Goal: Task Accomplishment & Management: Complete application form

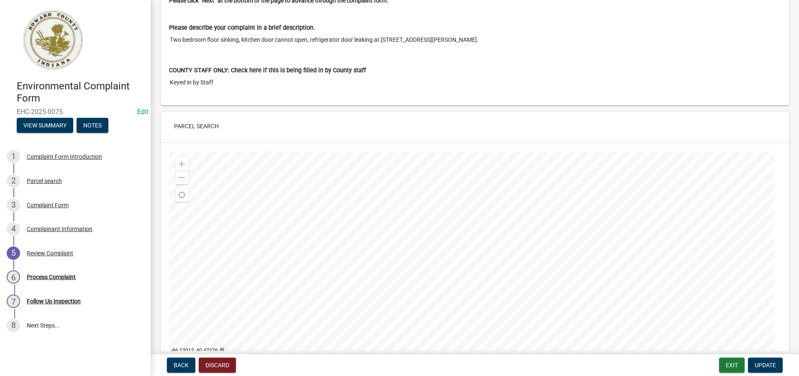
scroll to position [209, 0]
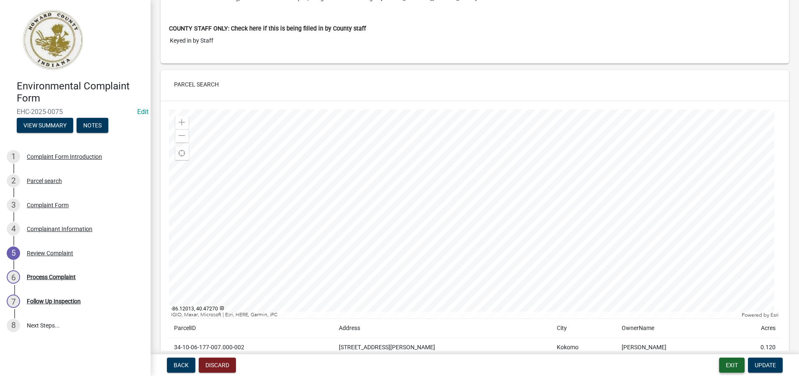
click at [731, 364] on button "Exit" at bounding box center [732, 365] width 26 height 15
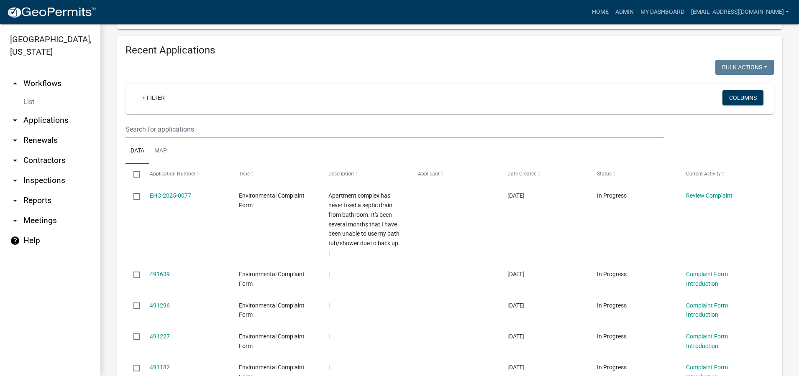
scroll to position [335, 0]
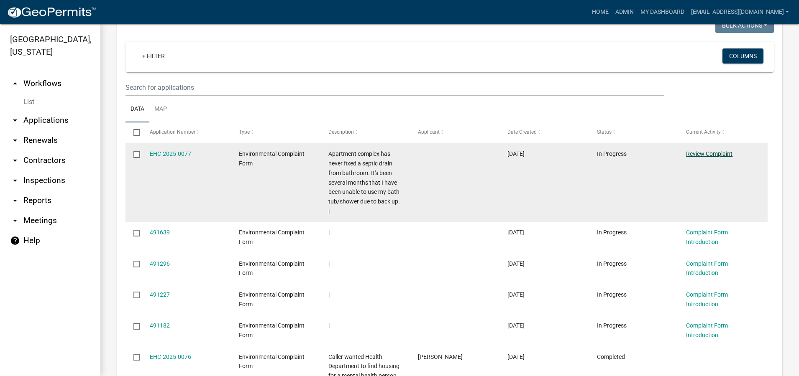
click at [706, 153] on link "Review Complaint" at bounding box center [709, 154] width 46 height 7
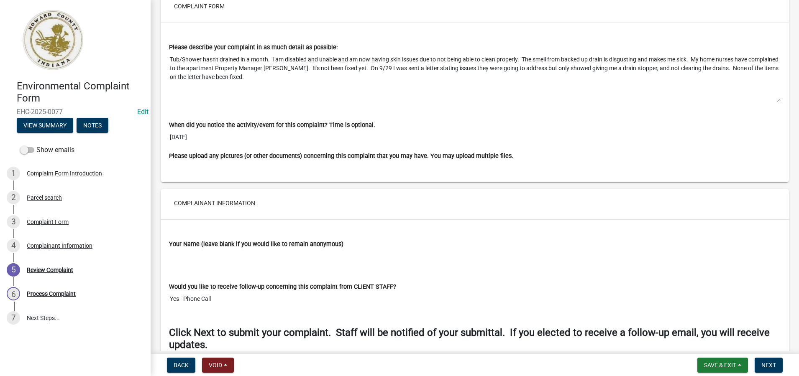
scroll to position [377, 0]
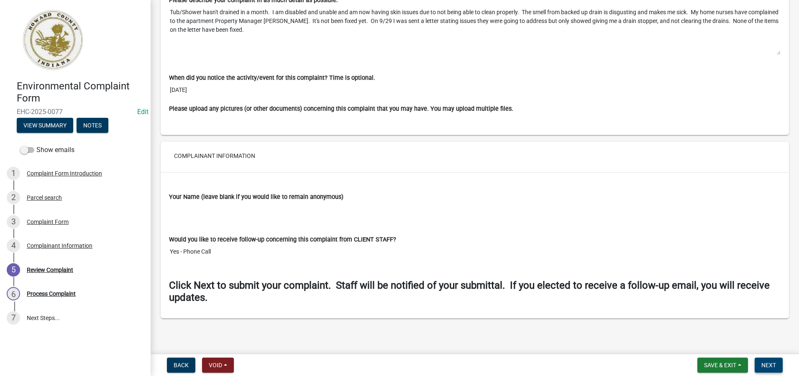
click at [772, 364] on span "Next" at bounding box center [768, 365] width 15 height 7
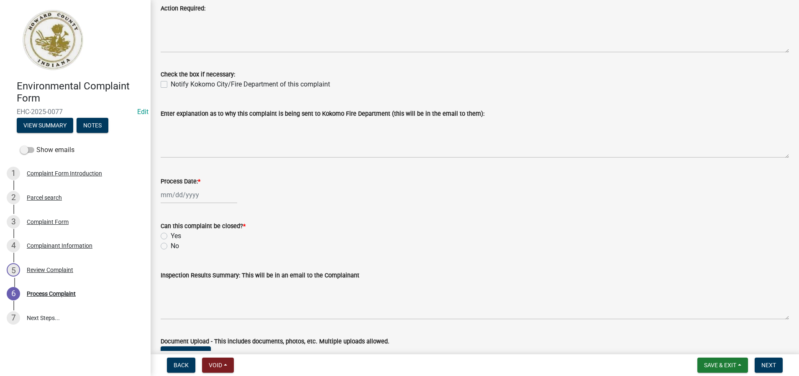
scroll to position [209, 0]
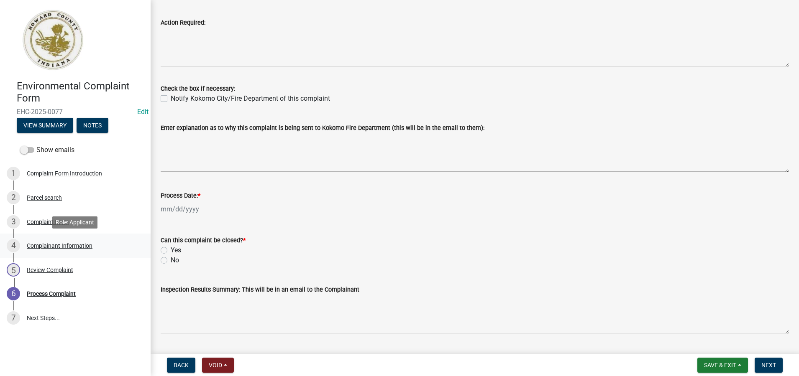
click at [74, 246] on div "Complainant Information" at bounding box center [60, 246] width 66 height 6
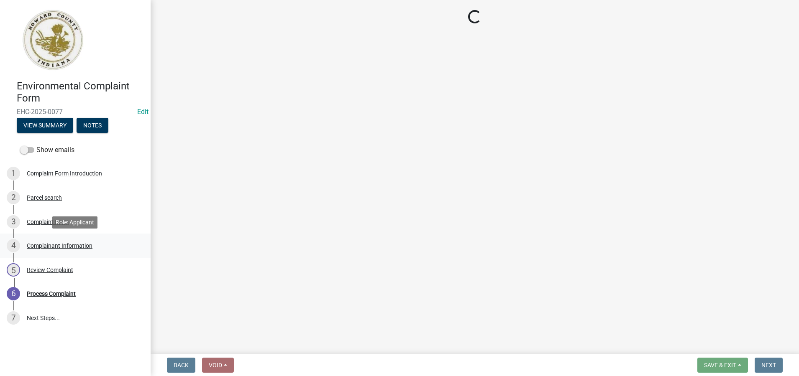
scroll to position [0, 0]
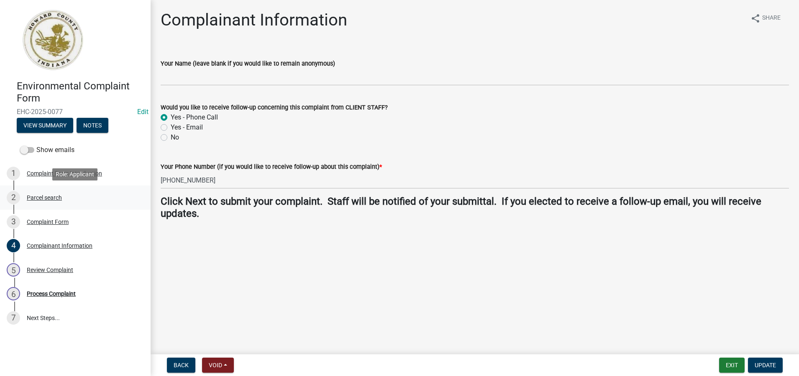
click at [46, 197] on div "Parcel search" at bounding box center [44, 198] width 35 height 6
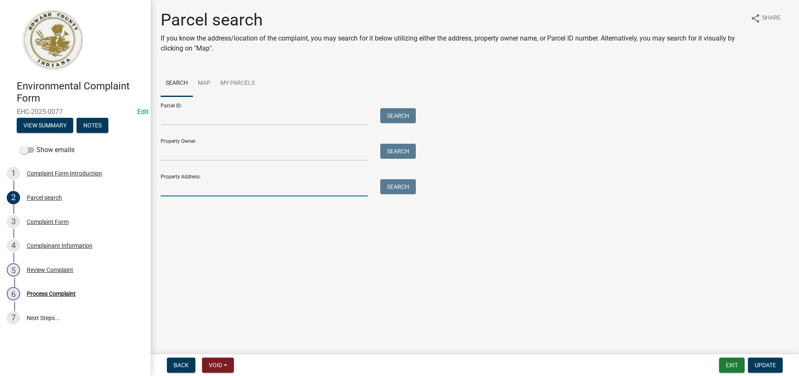
click at [169, 186] on input "Property Address:" at bounding box center [264, 187] width 207 height 17
type input "[STREET_ADDRESS][PERSON_NAME]"
click at [404, 187] on button "Search" at bounding box center [398, 186] width 36 height 15
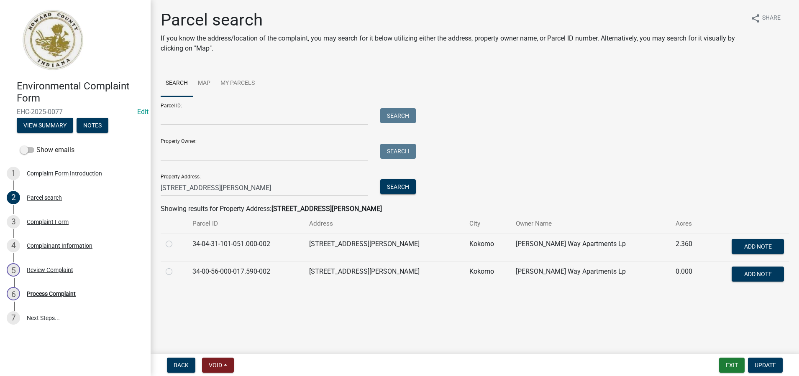
click at [176, 239] on label at bounding box center [176, 239] width 0 height 0
click at [176, 243] on input "radio" at bounding box center [178, 241] width 5 height 5
radio input "true"
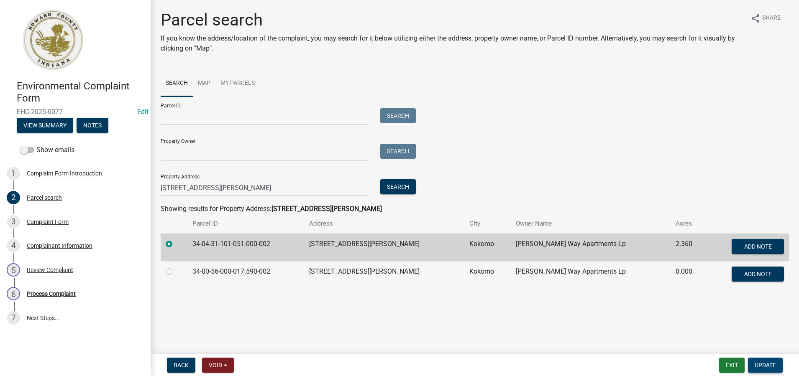
click at [768, 368] on span "Update" at bounding box center [764, 365] width 21 height 7
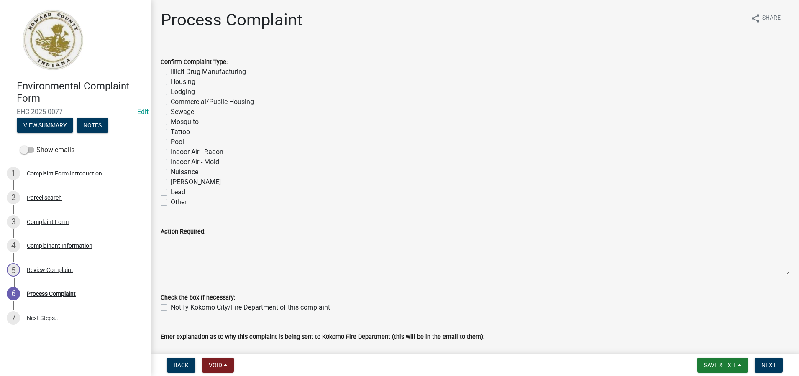
click at [171, 112] on label "Sewage" at bounding box center [182, 112] width 23 height 10
click at [171, 112] on input "Sewage" at bounding box center [173, 109] width 5 height 5
checkbox input "true"
checkbox input "false"
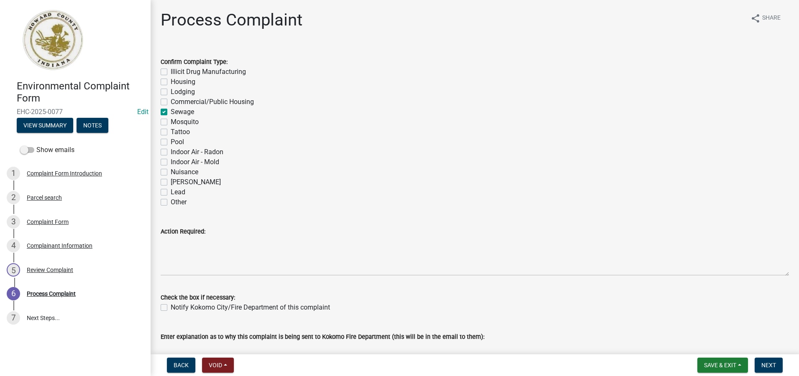
checkbox input "false"
checkbox input "true"
checkbox input "false"
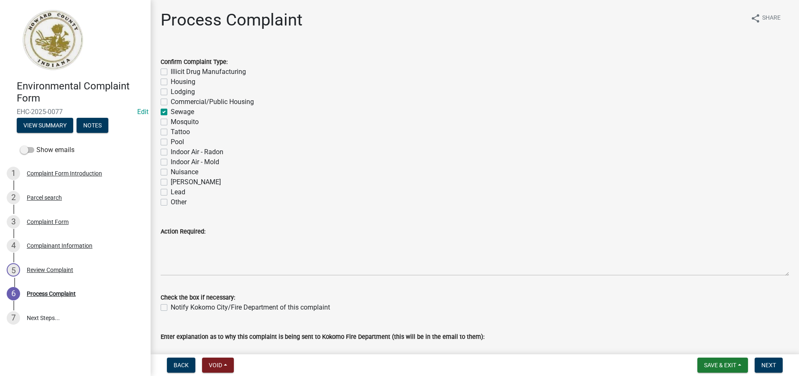
checkbox input "false"
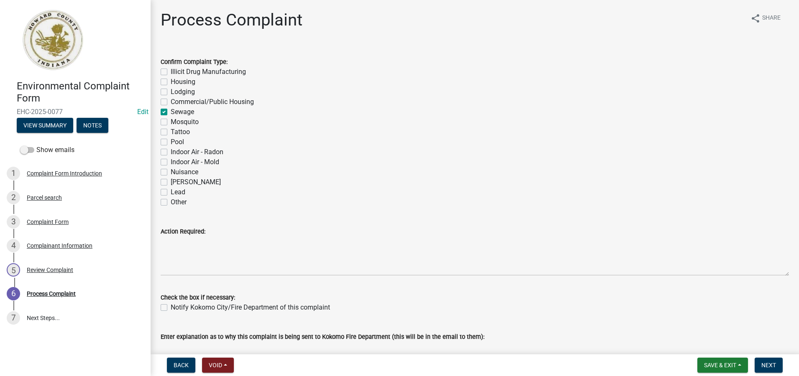
checkbox input "false"
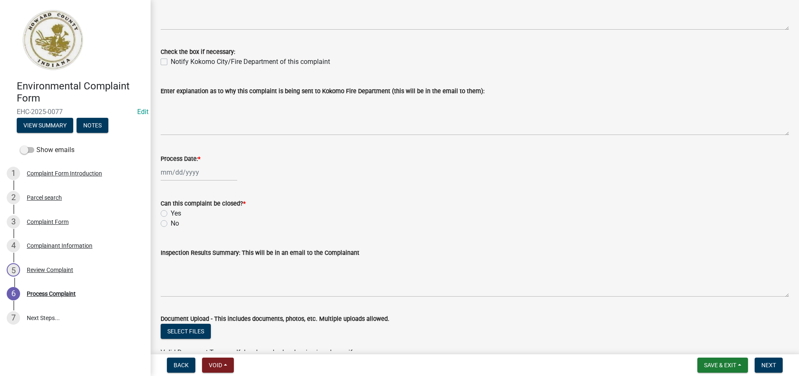
scroll to position [251, 0]
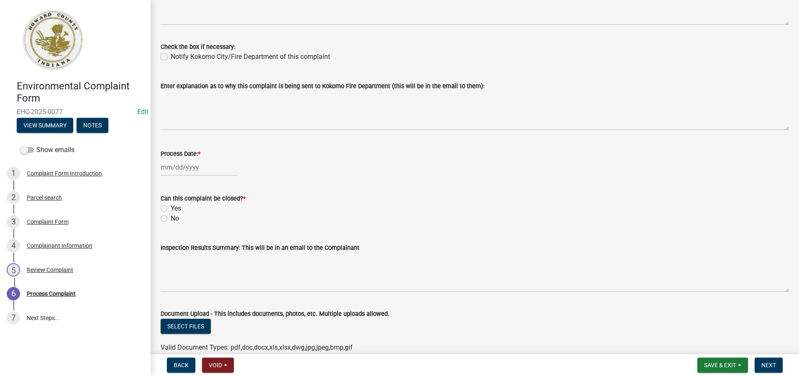
select select "10"
select select "2025"
click at [192, 170] on div "[PERSON_NAME] Feb Mar Apr [PERSON_NAME][DATE] Oct Nov [DATE] 1526 1527 1528 152…" at bounding box center [199, 167] width 77 height 17
click at [179, 239] on div "14" at bounding box center [182, 238] width 13 height 13
type input "[DATE]"
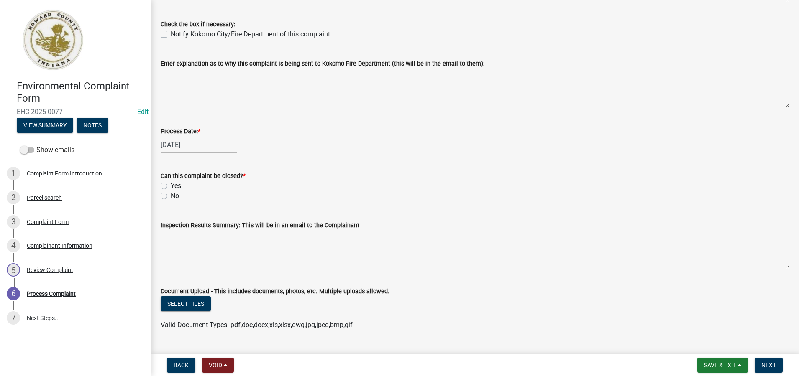
scroll to position [293, 0]
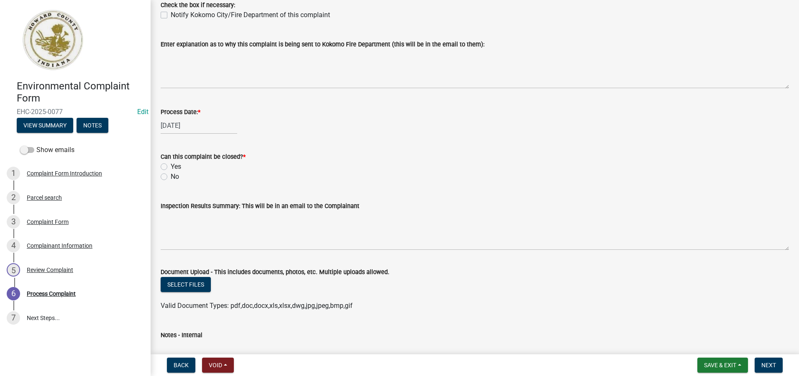
click at [171, 176] on label "No" at bounding box center [175, 177] width 8 height 10
click at [171, 176] on input "No" at bounding box center [173, 174] width 5 height 5
radio input "true"
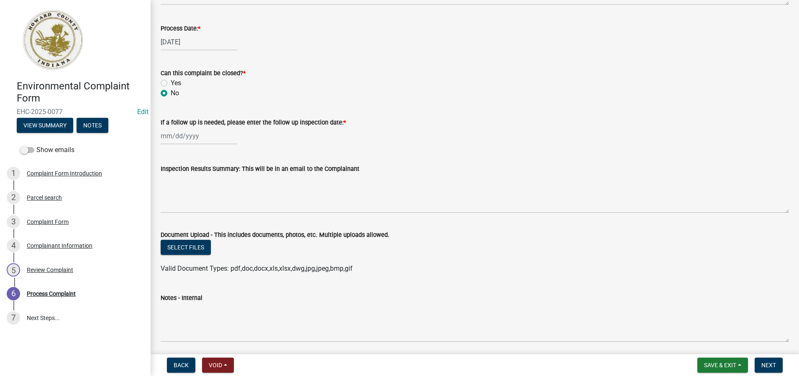
scroll to position [407, 0]
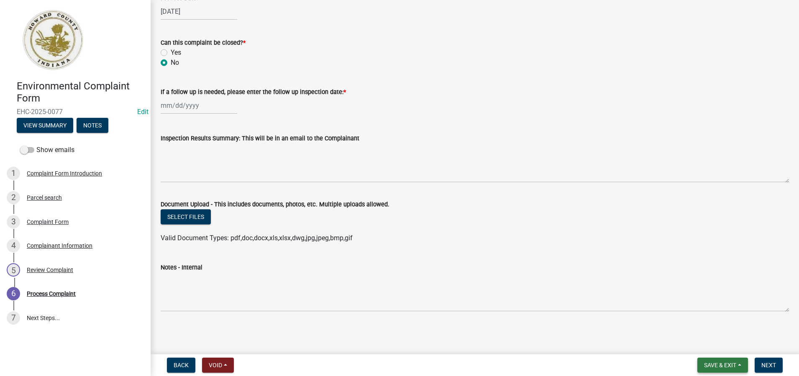
click at [715, 366] on span "Save & Exit" at bounding box center [720, 365] width 32 height 7
drag, startPoint x: 701, startPoint y: 345, endPoint x: 701, endPoint y: 340, distance: 5.0
click at [701, 340] on button "Save & Exit" at bounding box center [714, 344] width 67 height 20
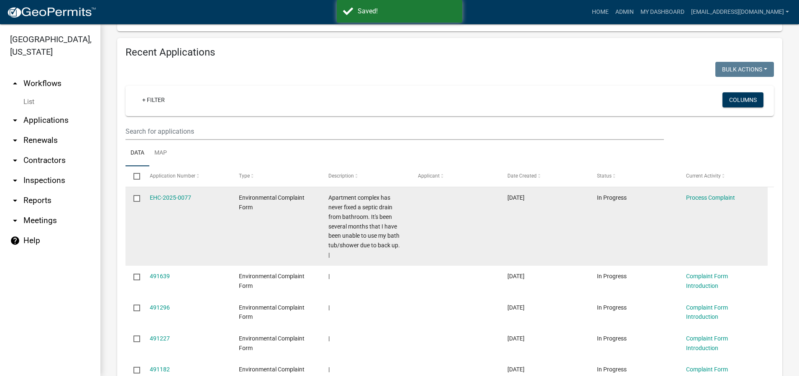
scroll to position [293, 0]
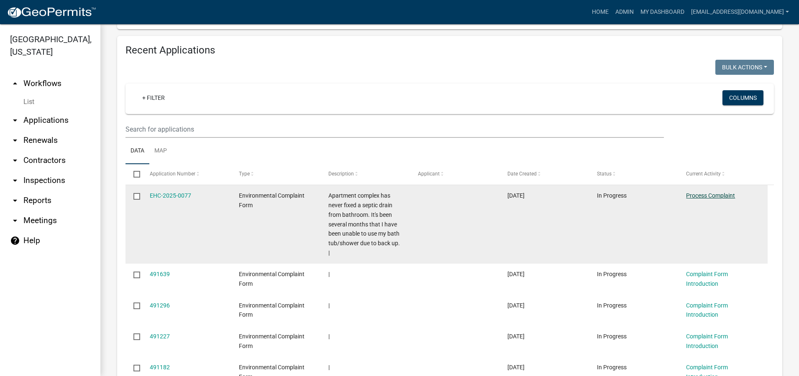
click at [690, 194] on link "Process Complaint" at bounding box center [710, 195] width 49 height 7
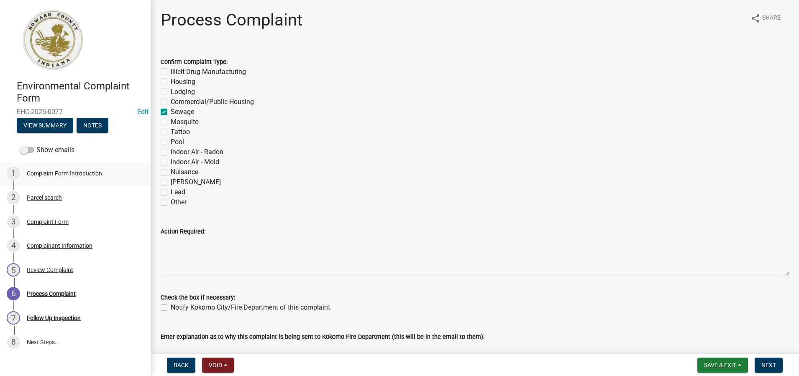
click at [61, 175] on div "Complaint Form Introduction" at bounding box center [64, 174] width 75 height 6
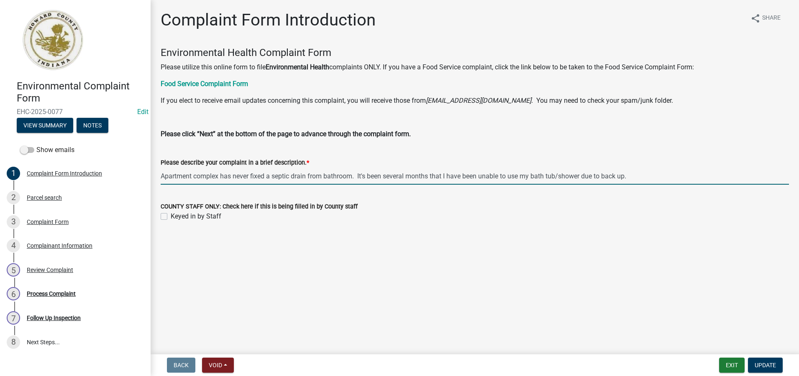
drag, startPoint x: 640, startPoint y: 176, endPoint x: 160, endPoint y: 146, distance: 481.4
click at [160, 146] on div "Please describe your complaint in a brief description. * Apartment complex has …" at bounding box center [474, 165] width 641 height 39
click at [50, 198] on div "Parcel search" at bounding box center [44, 198] width 35 height 6
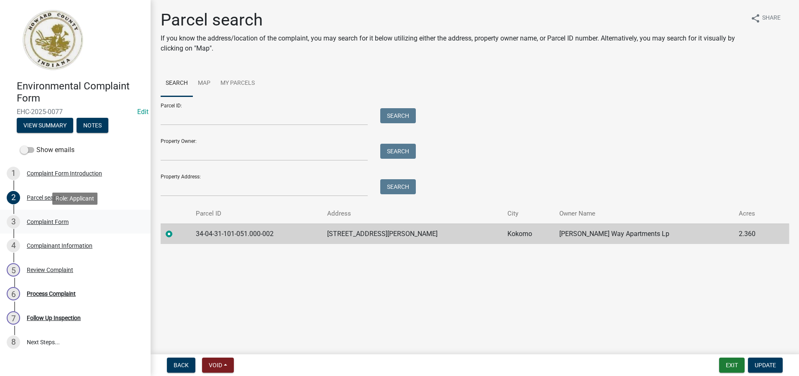
click at [52, 221] on div "Complaint Form" at bounding box center [48, 222] width 42 height 6
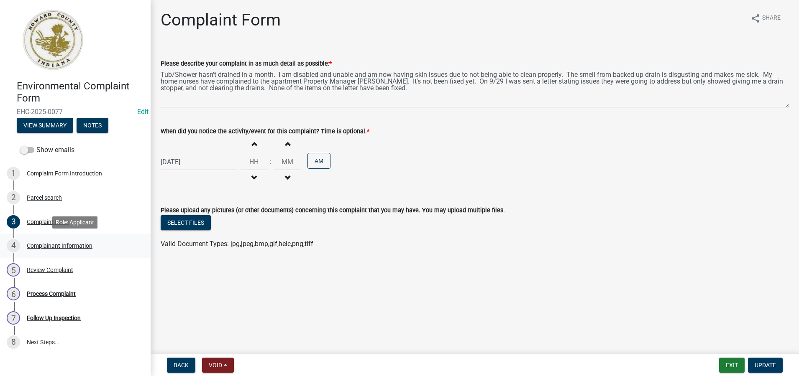
click at [63, 247] on div "Complainant Information" at bounding box center [60, 246] width 66 height 6
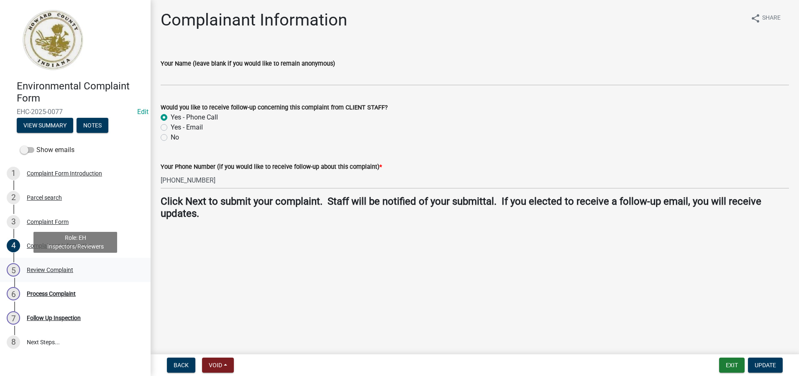
click at [59, 268] on div "Review Complaint" at bounding box center [50, 270] width 46 height 6
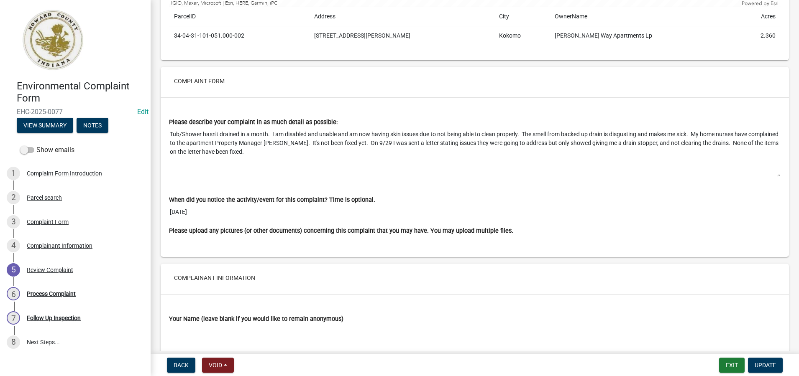
scroll to position [491, 0]
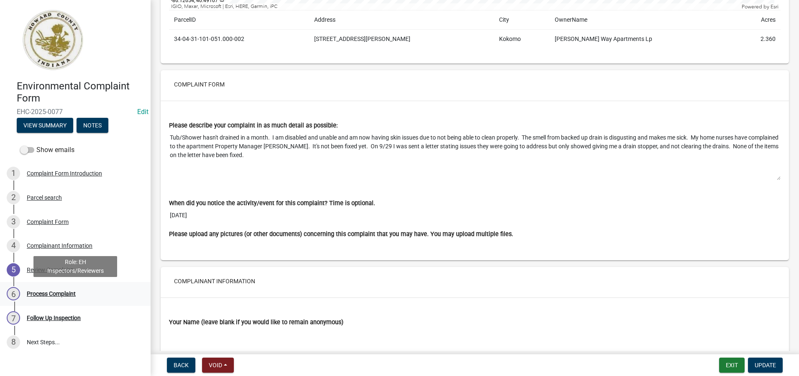
click at [53, 294] on div "Process Complaint" at bounding box center [51, 294] width 49 height 6
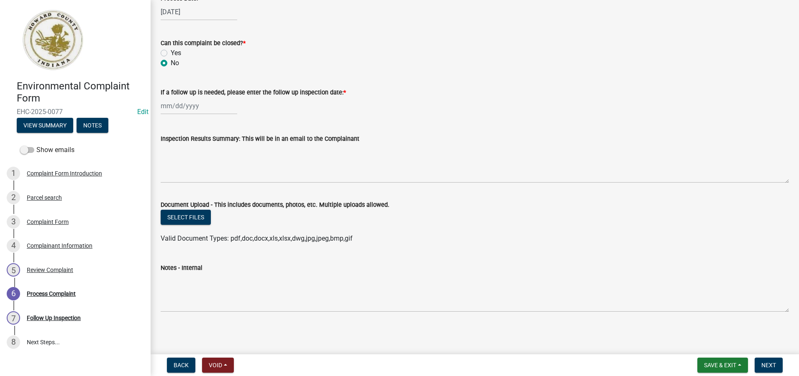
scroll to position [407, 0]
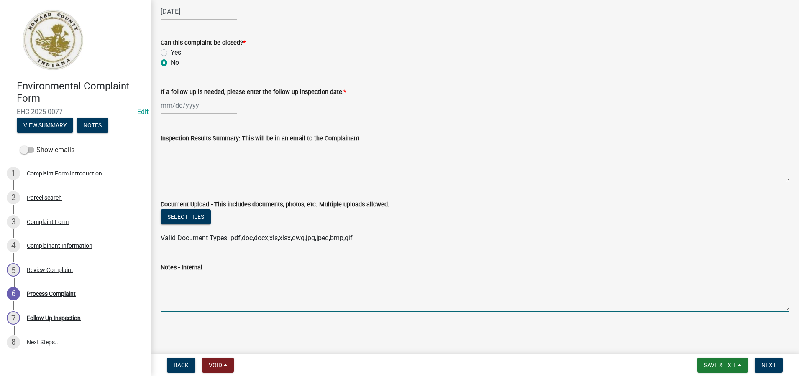
click at [217, 291] on textarea "Notes - Internal" at bounding box center [475, 292] width 628 height 39
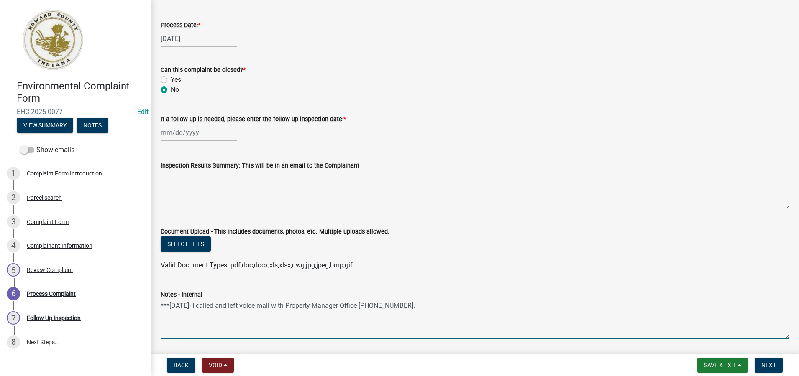
scroll to position [365, 0]
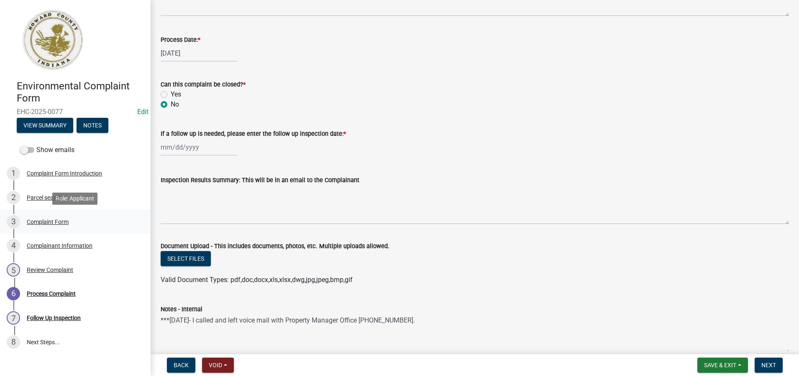
type textarea "***[DATE]- I called and left voice mail with Property Manager Office [PHONE_NUM…"
click at [55, 222] on div "Complaint Form" at bounding box center [48, 222] width 42 height 6
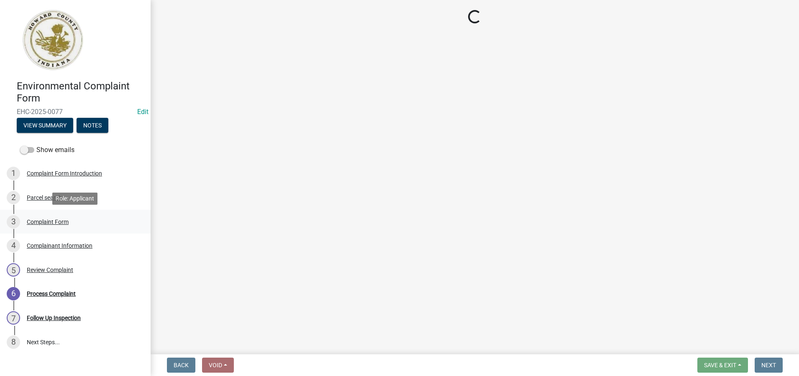
scroll to position [0, 0]
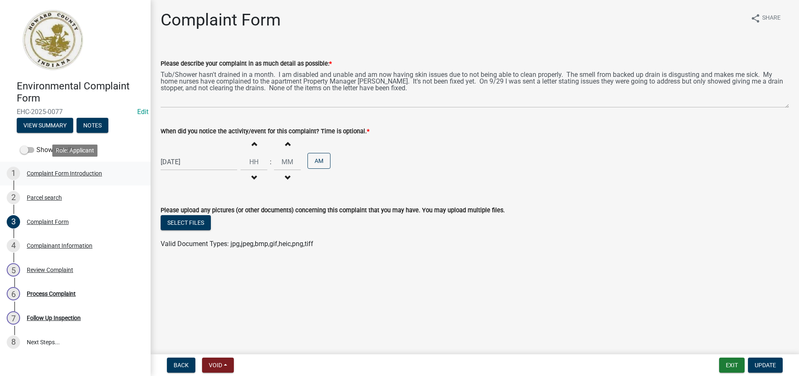
click at [47, 173] on div "Complaint Form Introduction" at bounding box center [64, 174] width 75 height 6
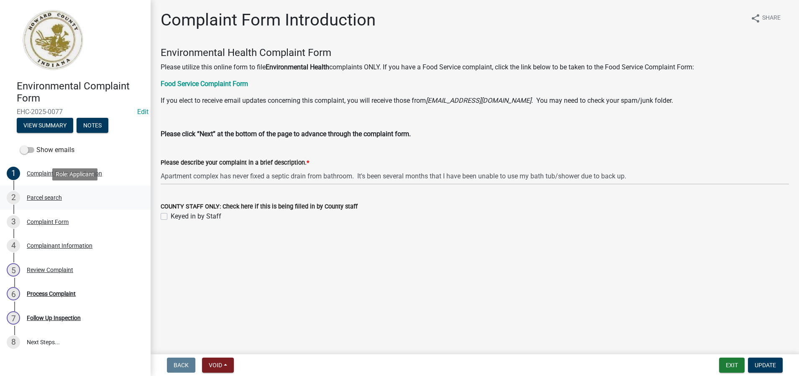
click at [49, 196] on div "Parcel search" at bounding box center [44, 198] width 35 height 6
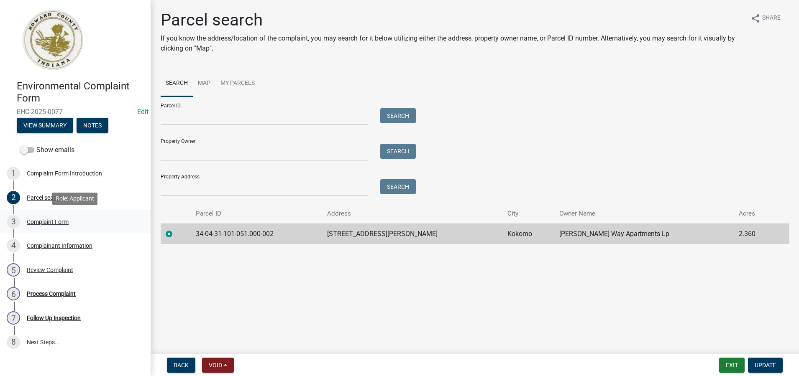
click at [43, 220] on div "Complaint Form" at bounding box center [48, 222] width 42 height 6
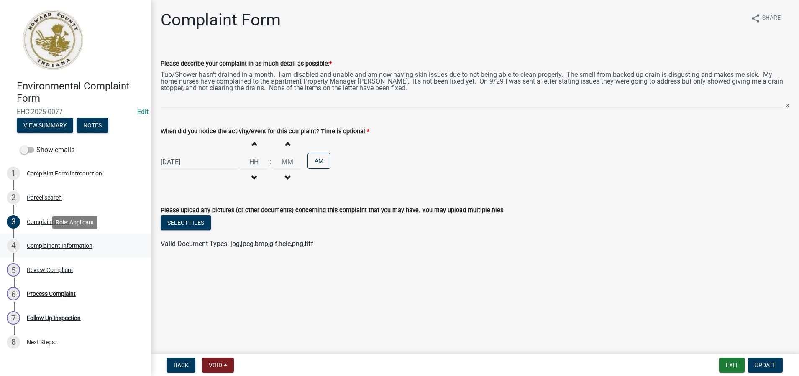
click at [47, 247] on div "Complainant Information" at bounding box center [60, 246] width 66 height 6
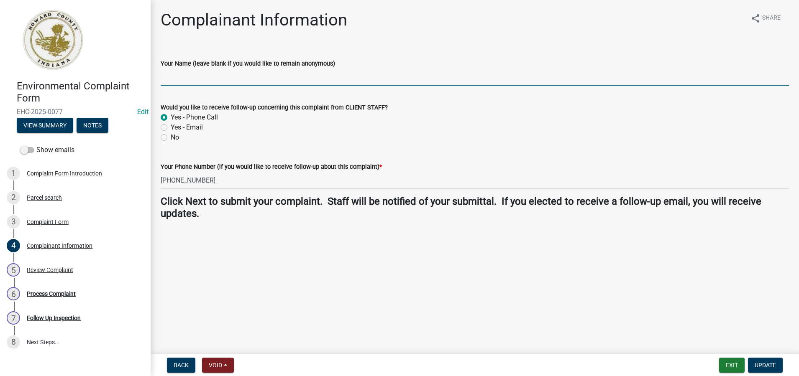
click at [181, 79] on input "Your Name (leave blank if you would like to remain anonymous)" at bounding box center [475, 77] width 628 height 17
type input "[PERSON_NAME]"
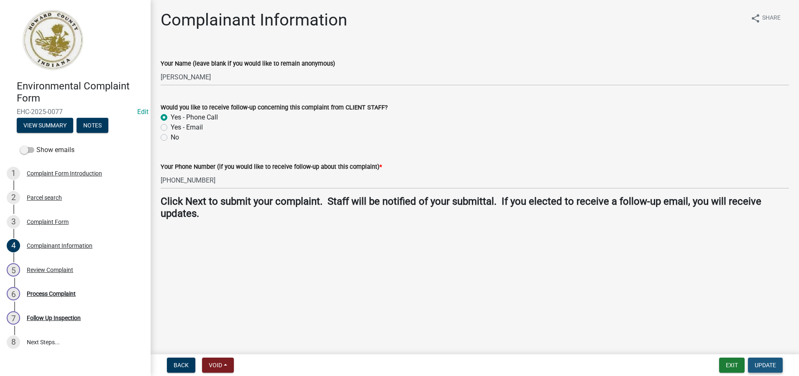
click at [769, 368] on span "Update" at bounding box center [764, 365] width 21 height 7
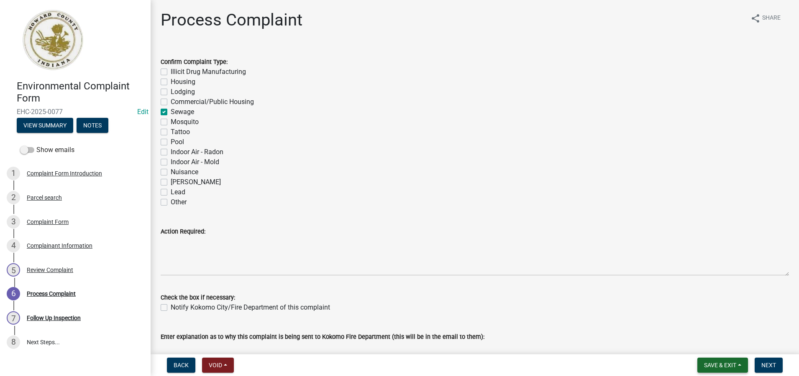
click at [726, 361] on button "Save & Exit" at bounding box center [722, 365] width 51 height 15
click at [707, 342] on button "Save & Exit" at bounding box center [714, 344] width 67 height 20
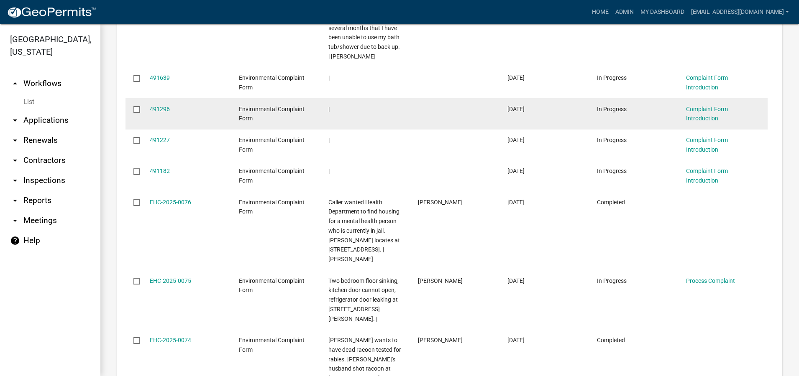
scroll to position [502, 0]
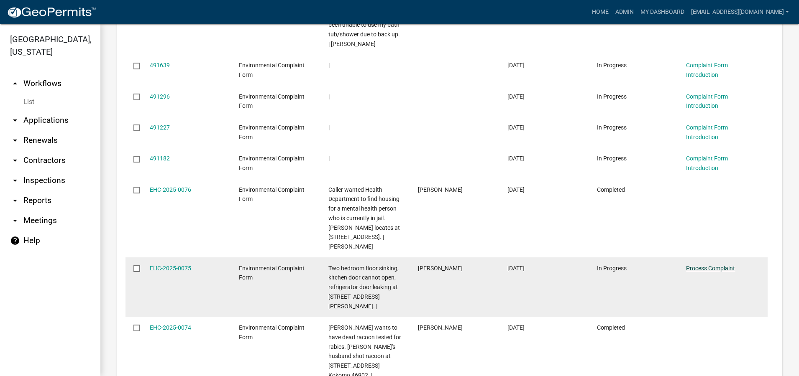
click at [713, 268] on link "Process Complaint" at bounding box center [710, 268] width 49 height 7
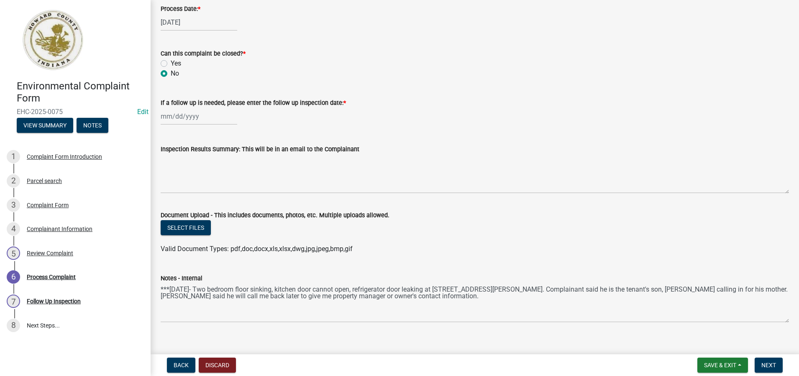
scroll to position [407, 0]
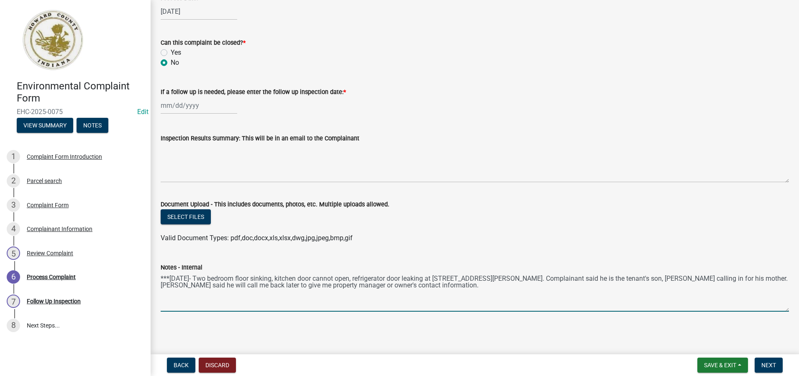
click at [434, 288] on textarea "***[DATE]- Two bedroom floor sinking, kitchen door cannot open, refrigerator do…" at bounding box center [475, 292] width 628 height 39
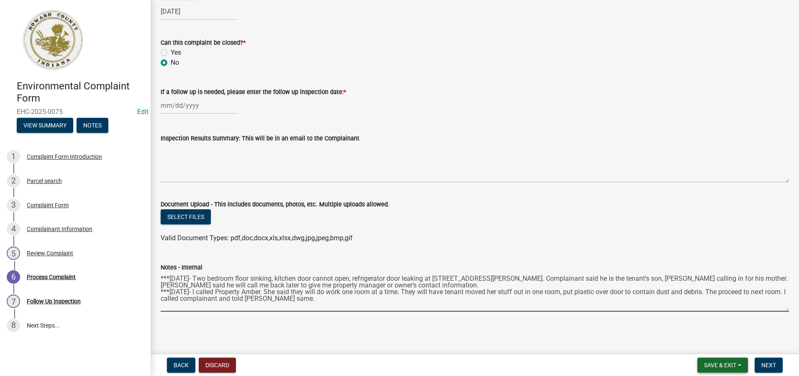
type textarea "***[DATE]- Two bedroom floor sinking, kitchen door cannot open, refrigerator do…"
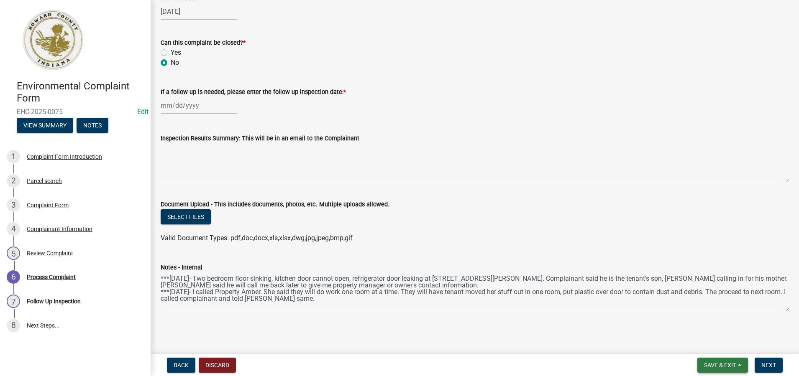
click at [720, 366] on span "Save & Exit" at bounding box center [720, 365] width 32 height 7
click at [716, 345] on button "Save & Exit" at bounding box center [714, 344] width 67 height 20
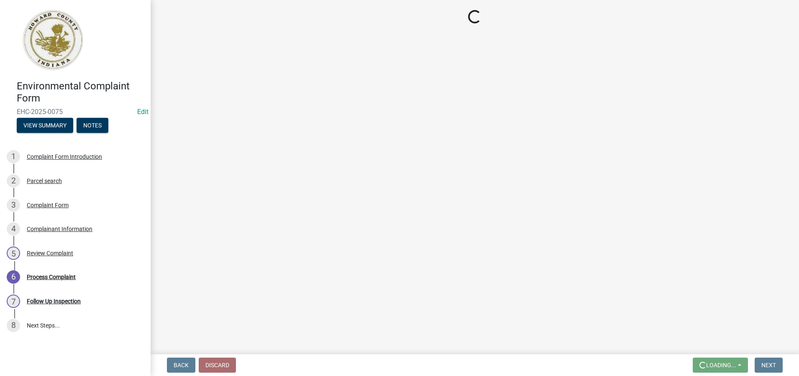
scroll to position [0, 0]
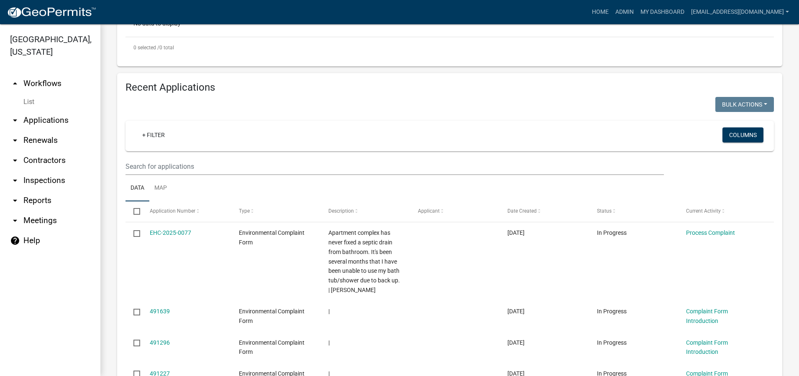
scroll to position [335, 0]
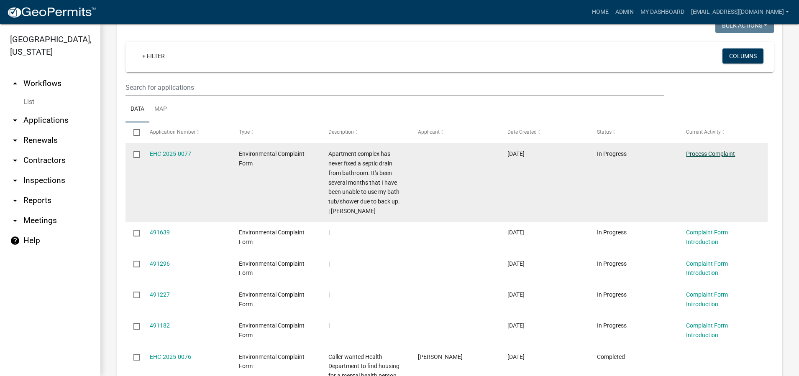
click at [698, 154] on link "Process Complaint" at bounding box center [710, 154] width 49 height 7
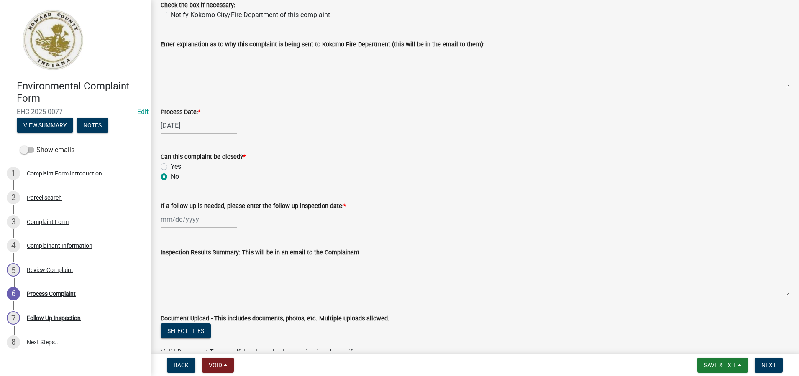
scroll to position [407, 0]
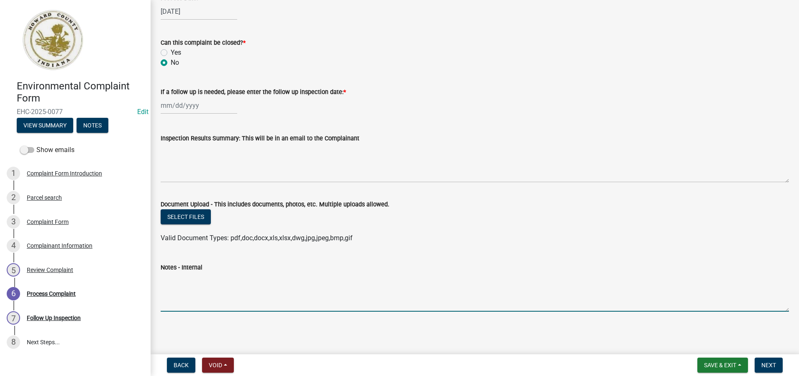
click at [170, 276] on textarea "Notes - Internal" at bounding box center [475, 292] width 628 height 39
type textarea "***[DATE]- I called and left voice mail with main office."
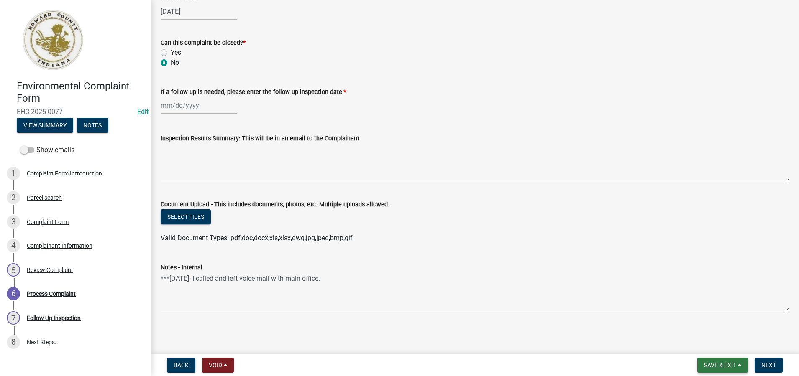
click at [726, 364] on span "Save & Exit" at bounding box center [720, 365] width 32 height 7
click at [718, 345] on button "Save & Exit" at bounding box center [714, 344] width 67 height 20
